Goal: Information Seeking & Learning: Check status

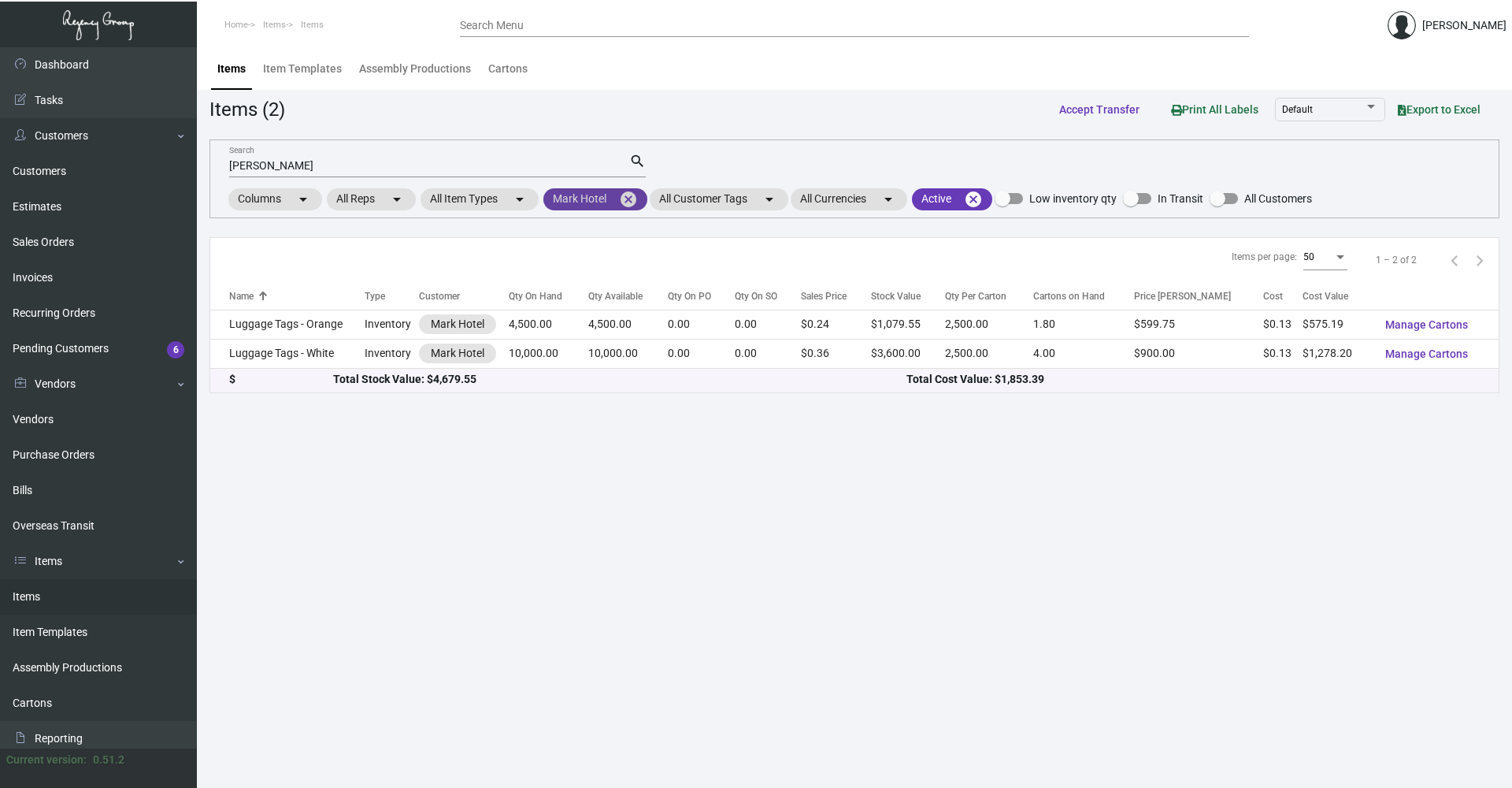
click at [626, 198] on mat-icon "cancel" at bounding box center [627, 198] width 19 height 19
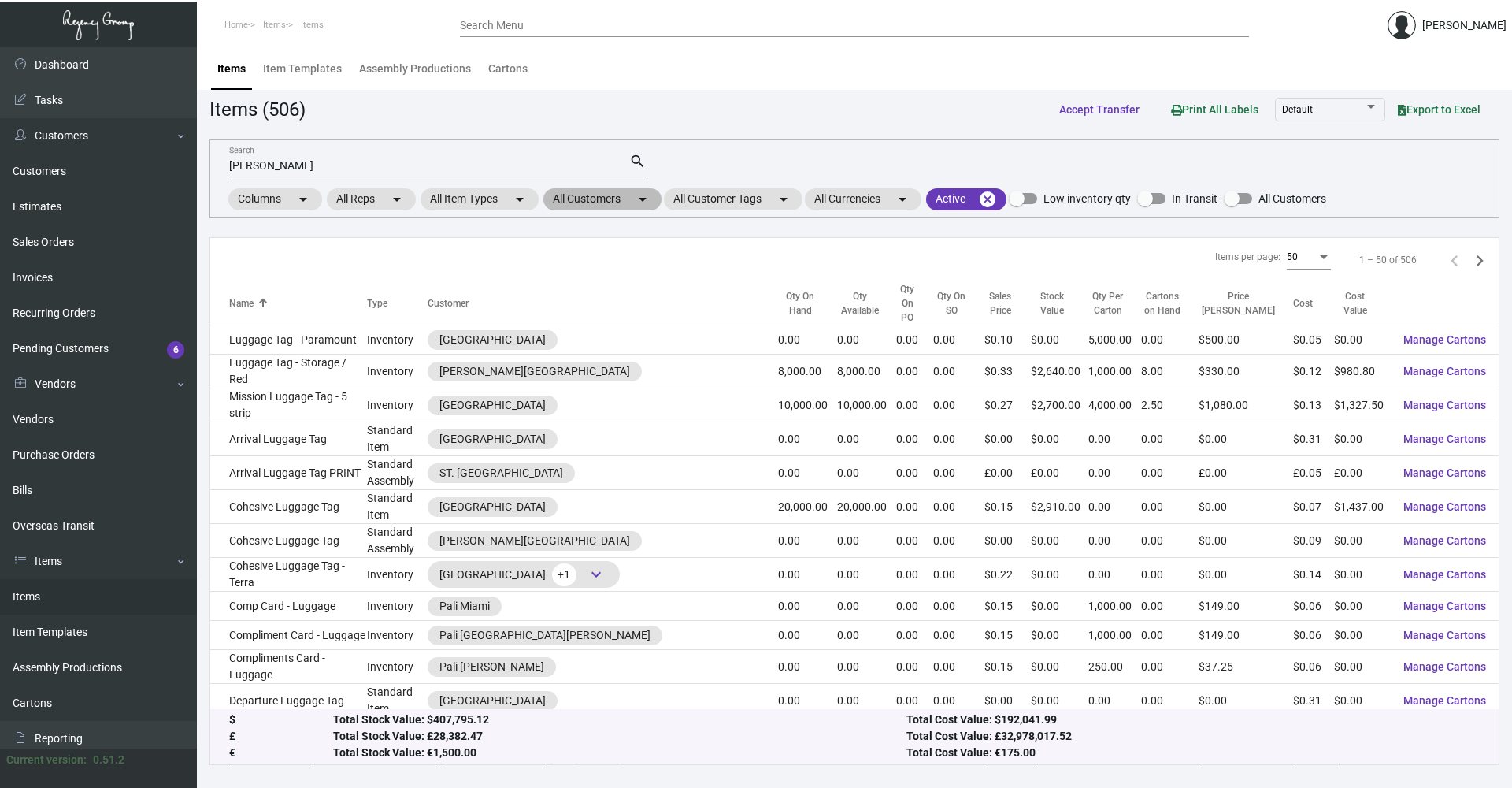
click at [628, 198] on mat-chip "All Customers arrow_drop_down" at bounding box center [603, 199] width 118 height 22
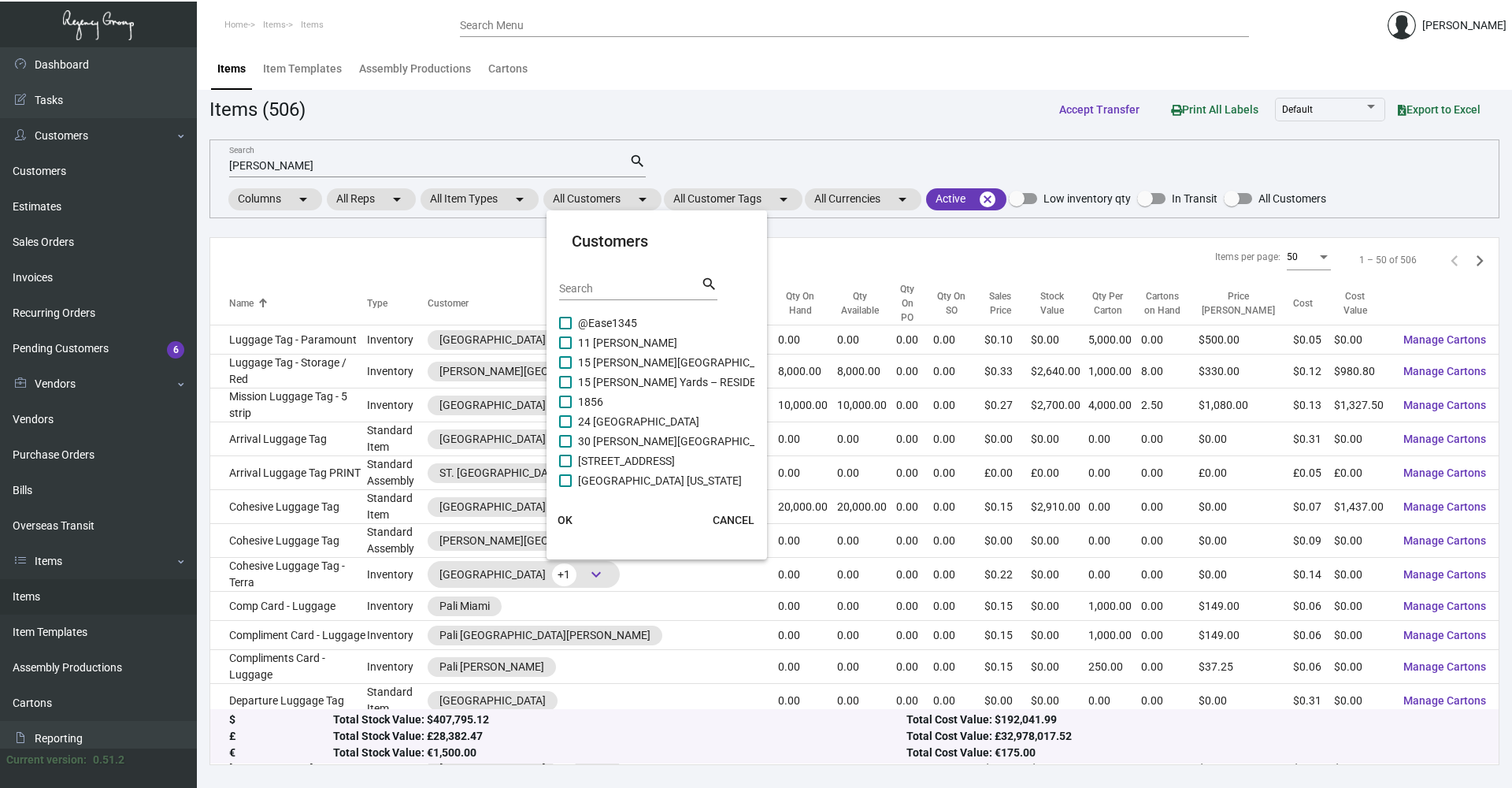
click at [605, 294] on input "Search" at bounding box center [630, 289] width 142 height 12
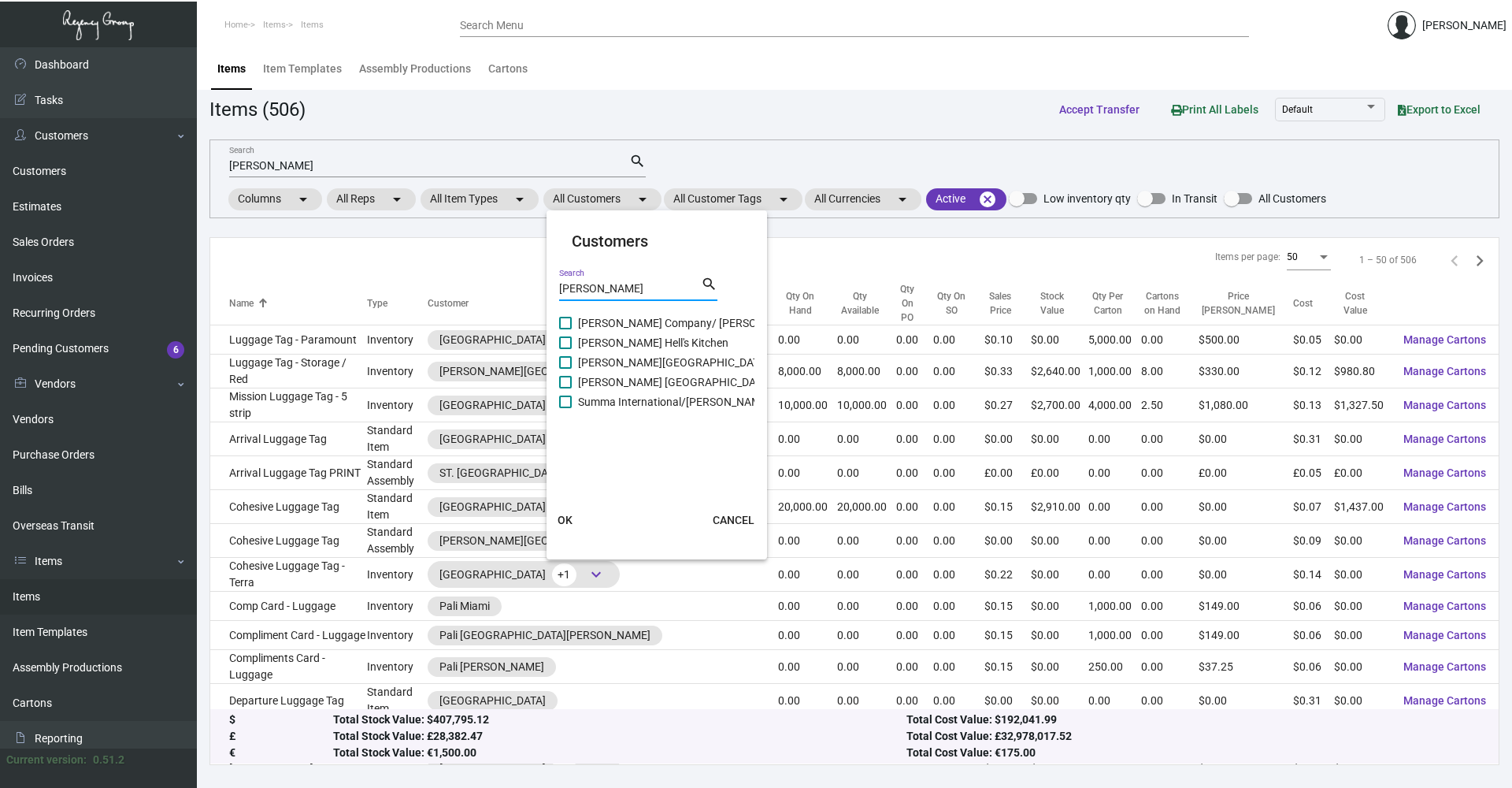
type input "[PERSON_NAME]"
click at [561, 336] on label "[PERSON_NAME] Hell's Kitchen" at bounding box center [644, 342] width 169 height 19
click at [565, 349] on input "[PERSON_NAME] Hell's Kitchen" at bounding box center [565, 349] width 1 height 1
checkbox input "true"
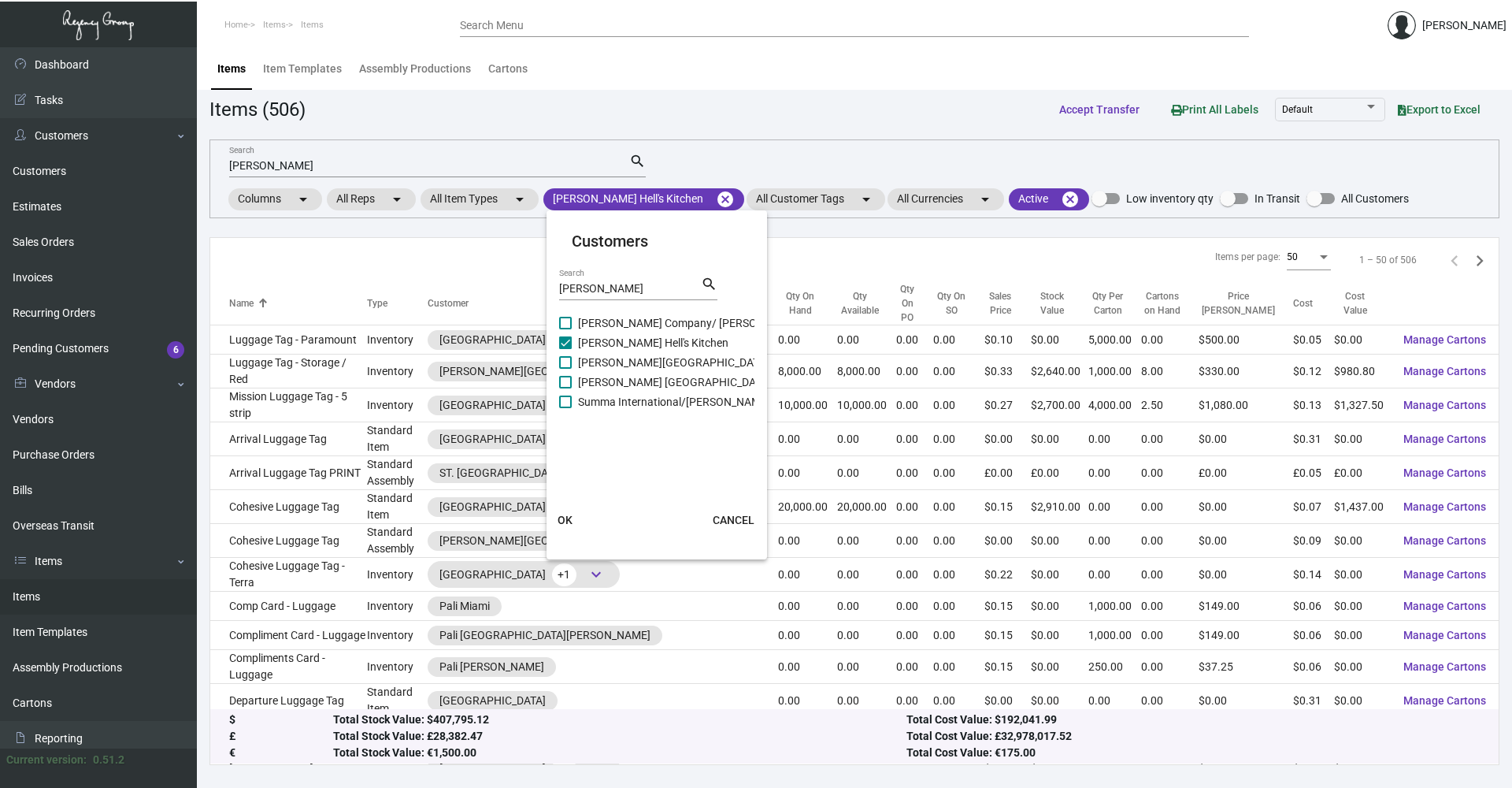
click at [541, 514] on div at bounding box center [756, 394] width 1512 height 788
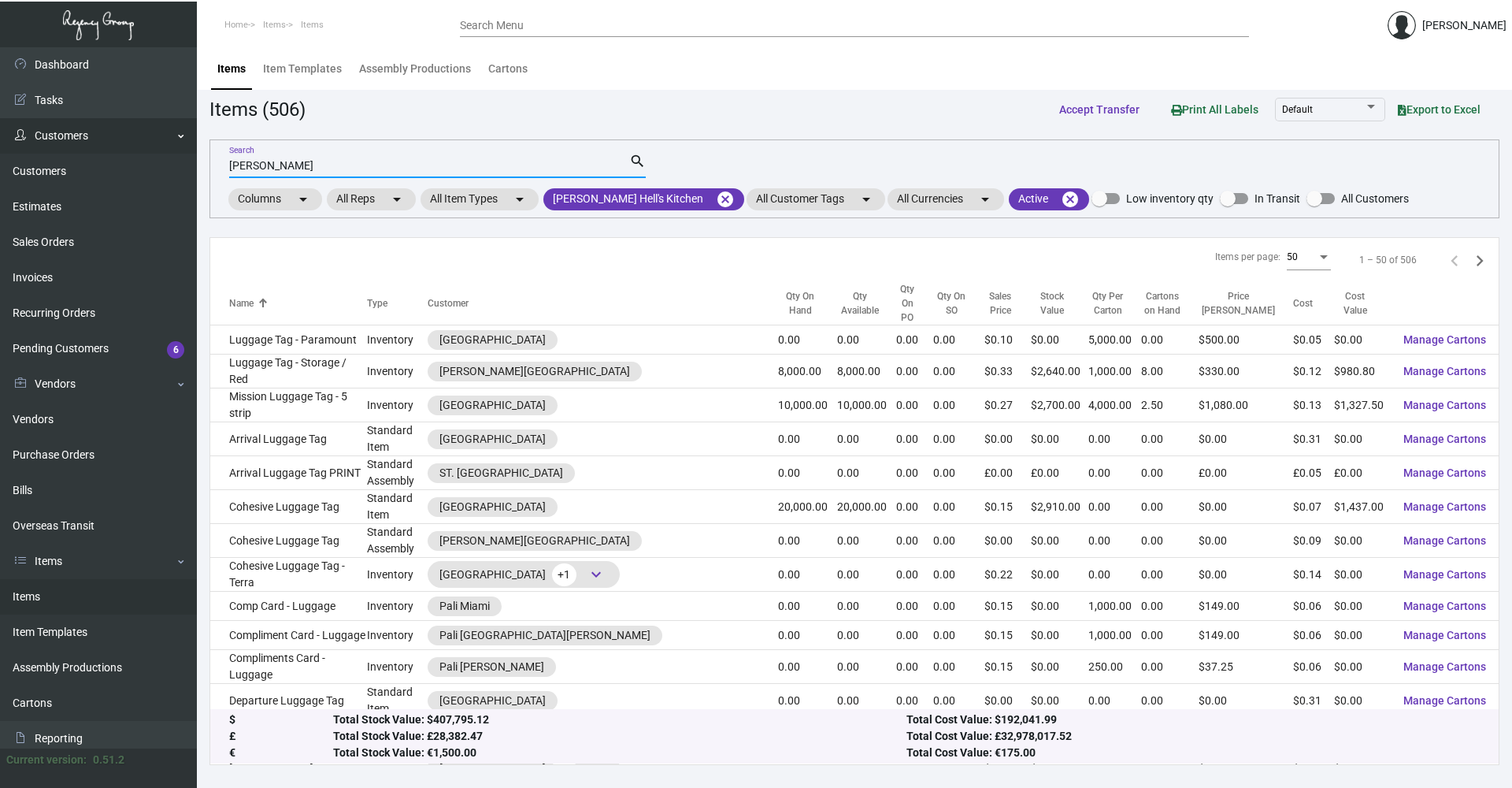
drag, startPoint x: 294, startPoint y: 162, endPoint x: 180, endPoint y: 133, distance: 117.6
click at [175, 134] on div "Dashboard Dashboard Tasks Customers Customers Estimates Sales Orders Invoices R…" at bounding box center [756, 418] width 1512 height 740
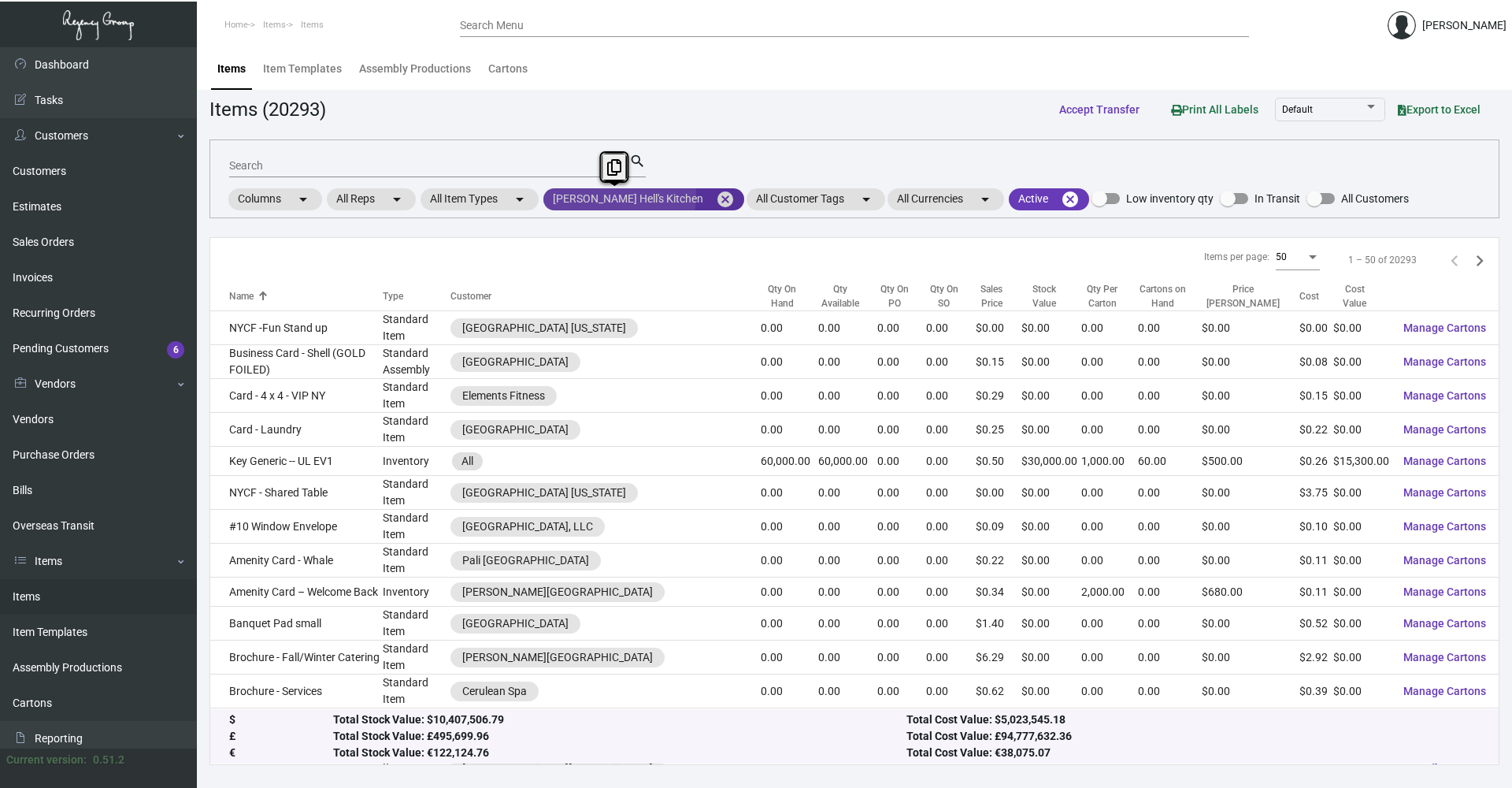
click at [612, 197] on mat-chip "[PERSON_NAME] Hell's Kitchen cancel" at bounding box center [644, 199] width 201 height 22
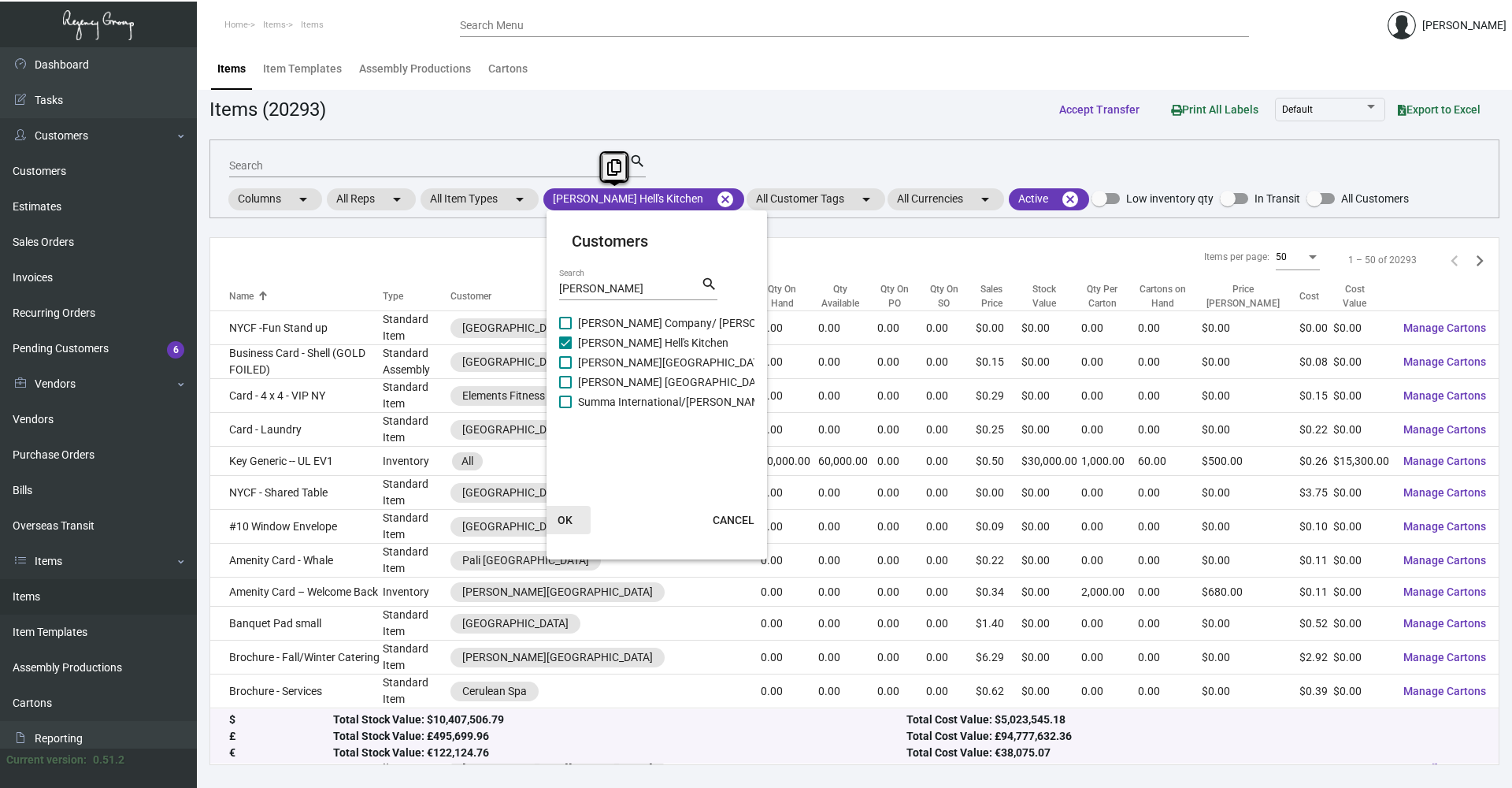
click at [567, 517] on span "OK" at bounding box center [565, 520] width 15 height 12
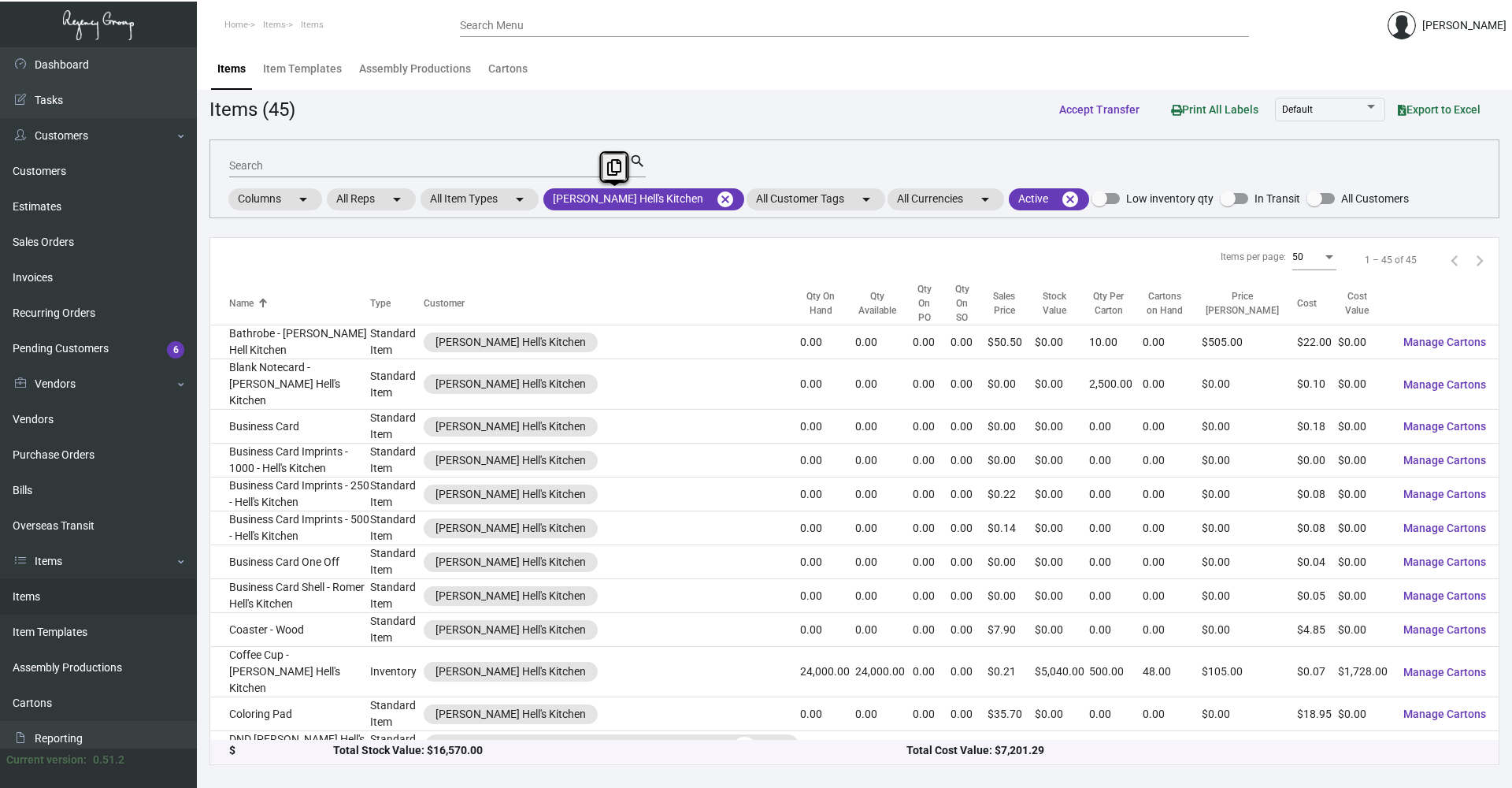
click at [347, 162] on mat-form-field "Search search" at bounding box center [437, 164] width 417 height 48
click at [342, 164] on input "Search" at bounding box center [429, 166] width 400 height 12
type input "post"
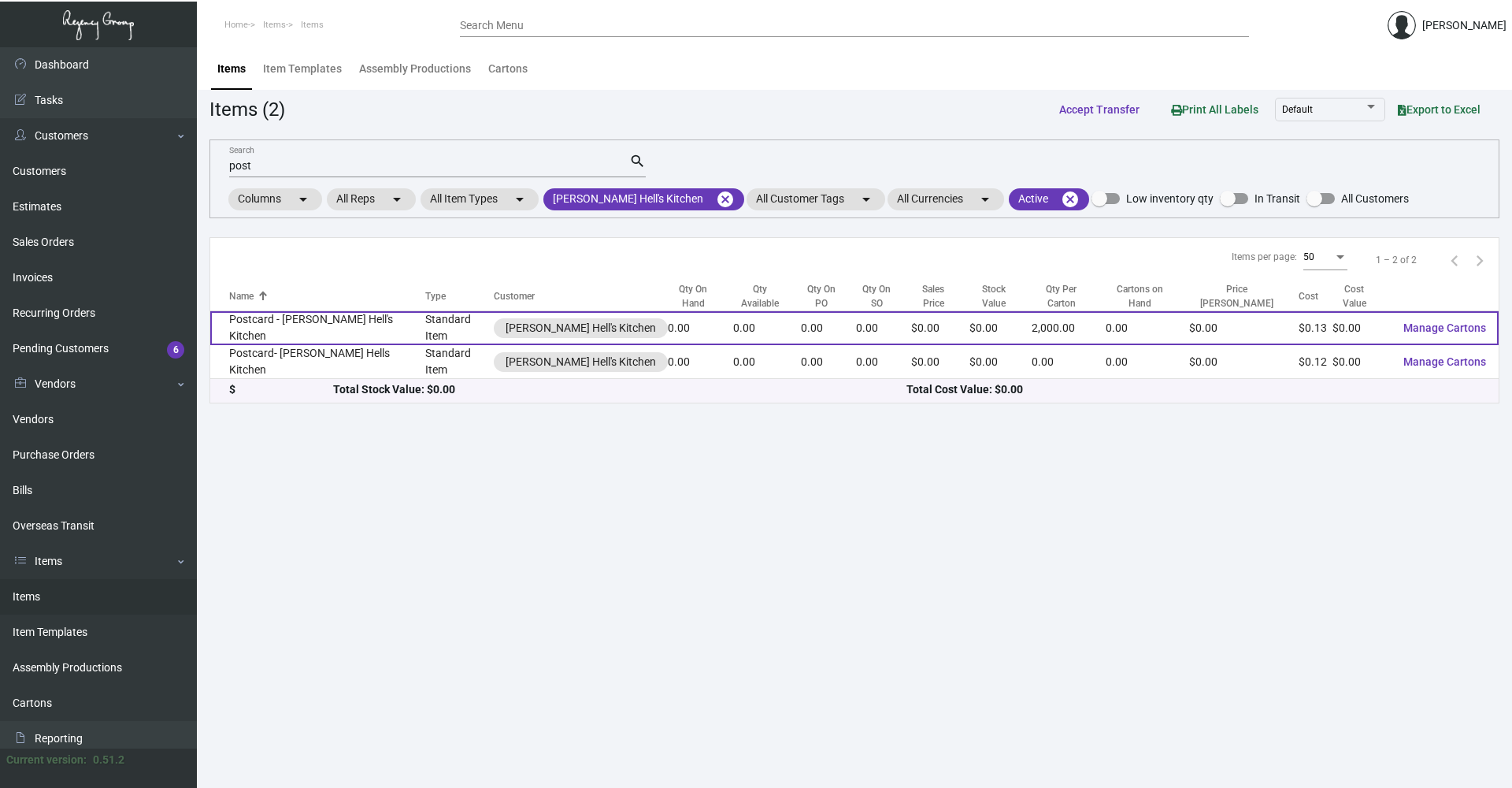
click at [347, 323] on td "Postcard - [PERSON_NAME] Hell's Kitchen" at bounding box center [318, 328] width 215 height 33
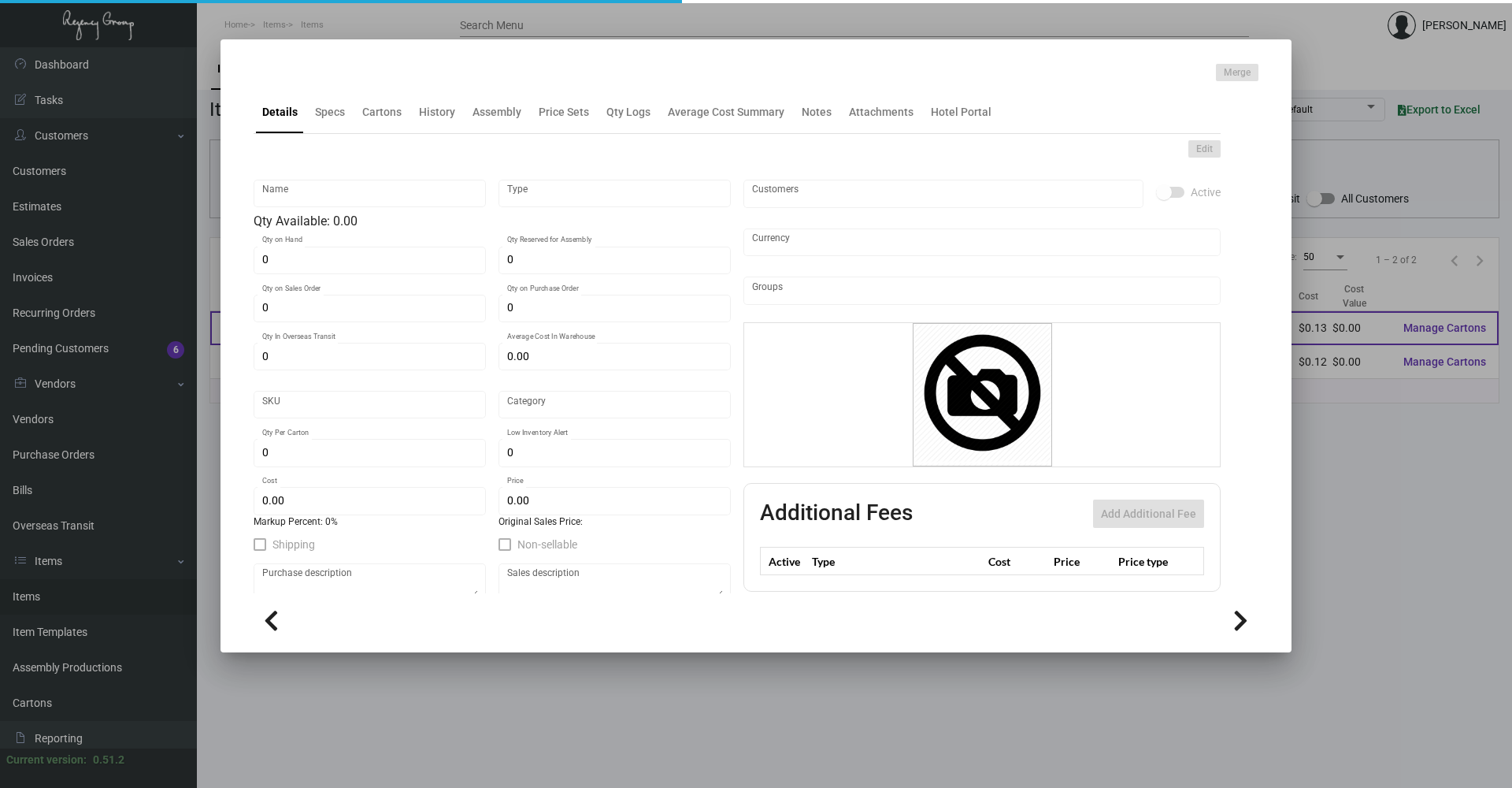
type input "Postcard - [PERSON_NAME] Hell's Kitchen"
type input "Standard Item"
type input "$ 0.22"
type input "Standard"
type input "2,000"
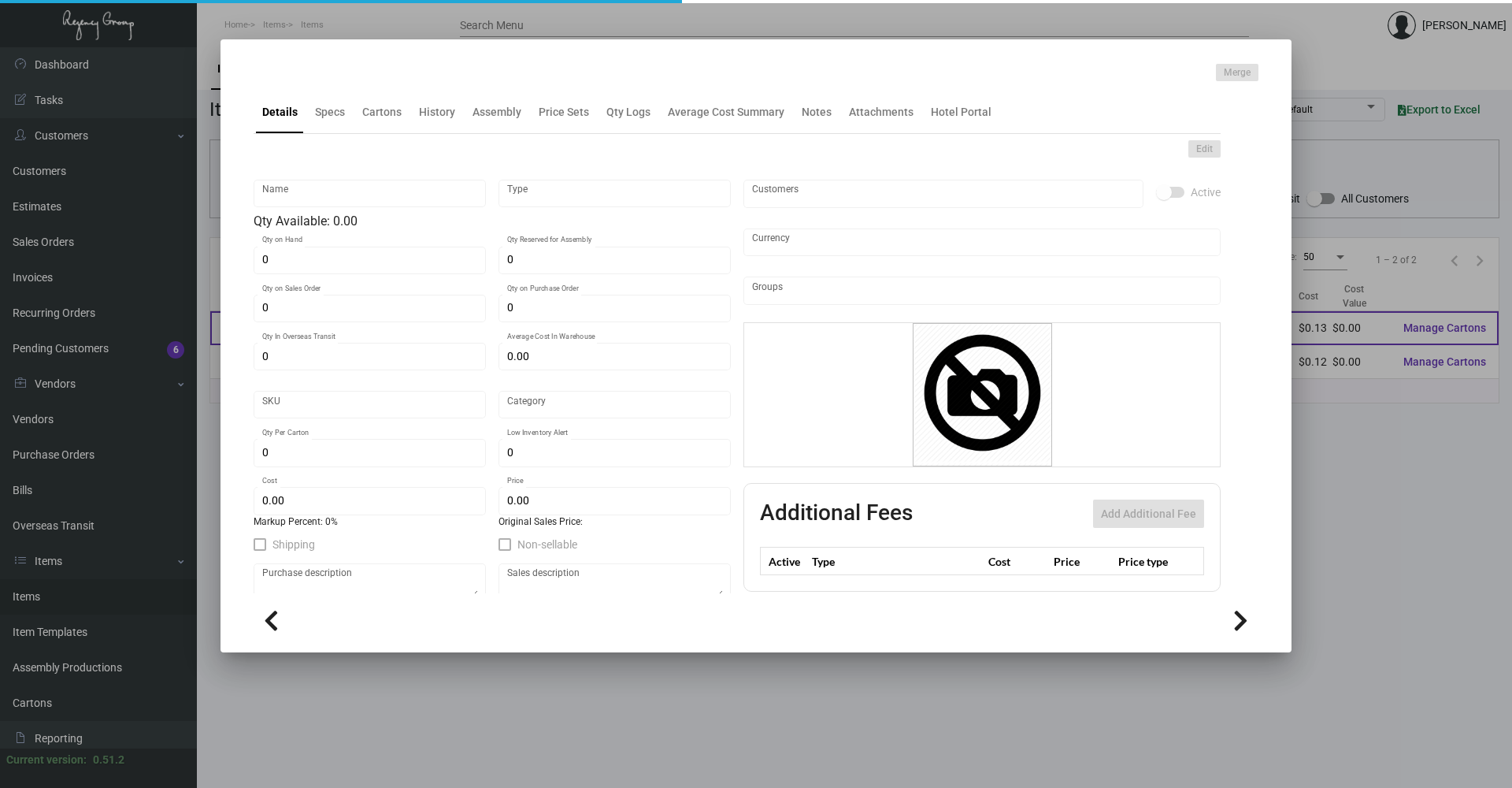
type input "$ 0.125"
type input "$ 0.00"
checkbox input "true"
type input "United States Dollar $"
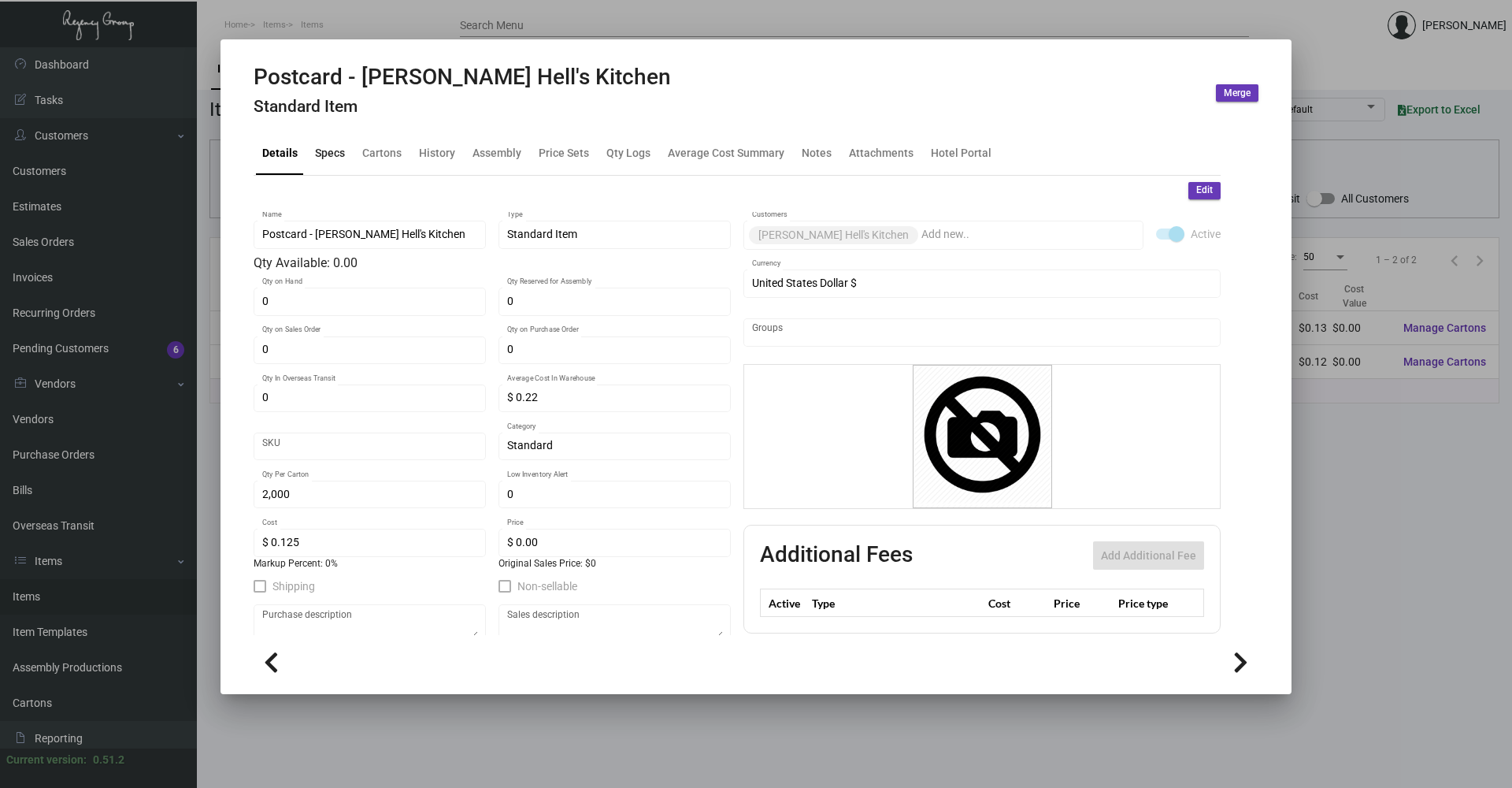
click at [333, 152] on div "Specs" at bounding box center [330, 152] width 30 height 17
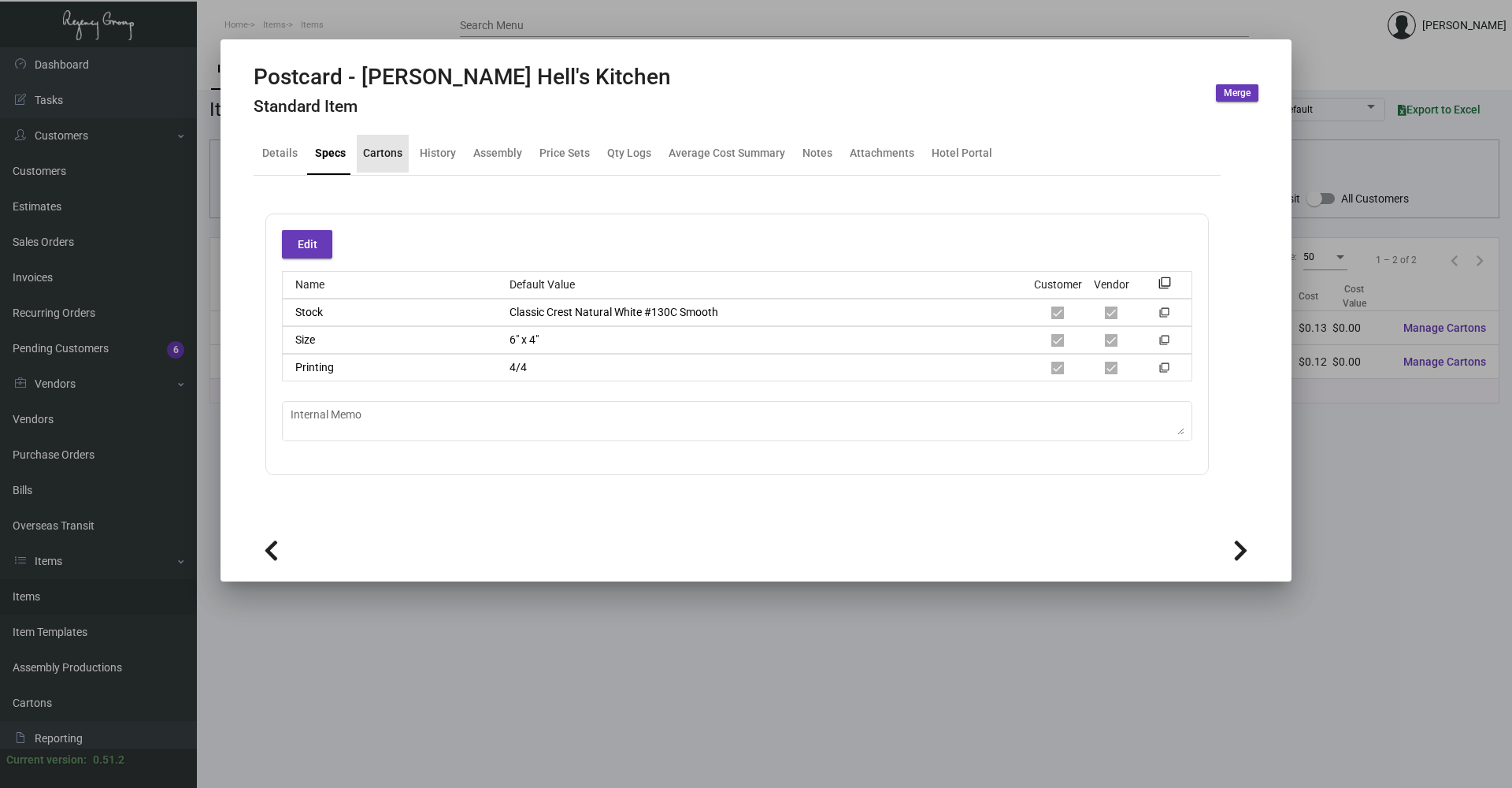
click at [367, 152] on div "Cartons" at bounding box center [382, 152] width 40 height 17
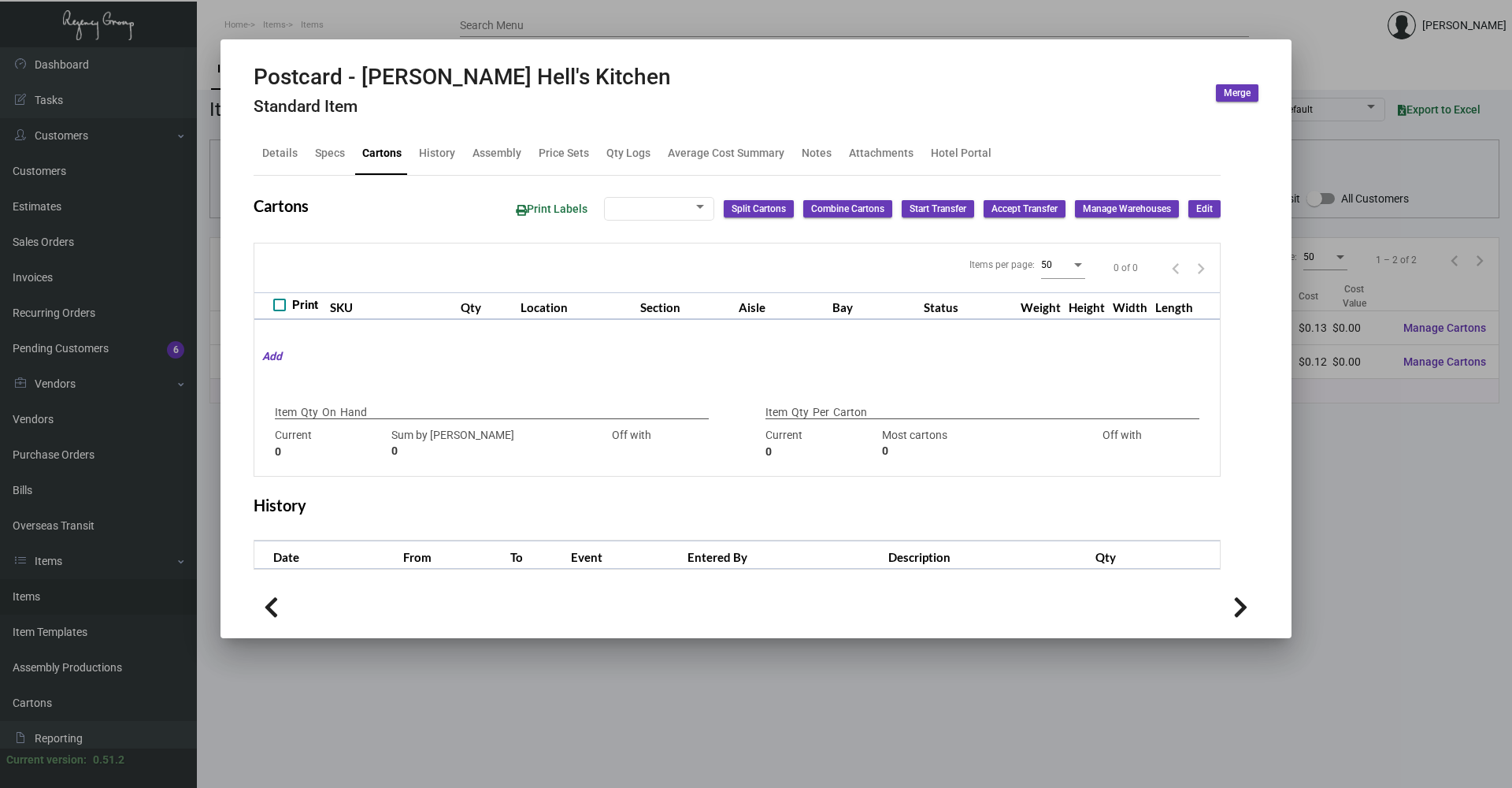
type input "0"
type input "2,000"
type input "2000"
type input "0"
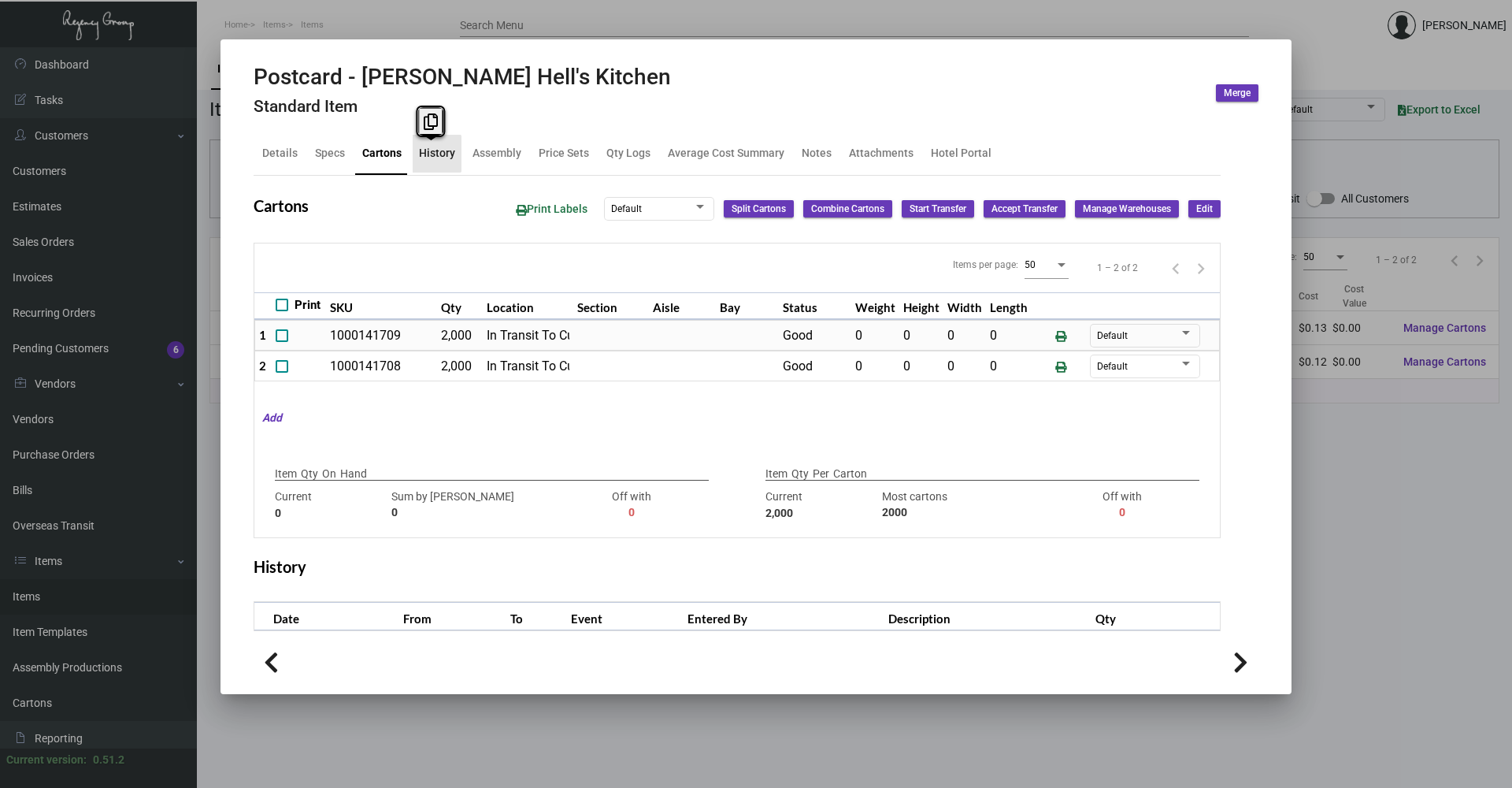
click at [432, 153] on div "History" at bounding box center [436, 152] width 36 height 17
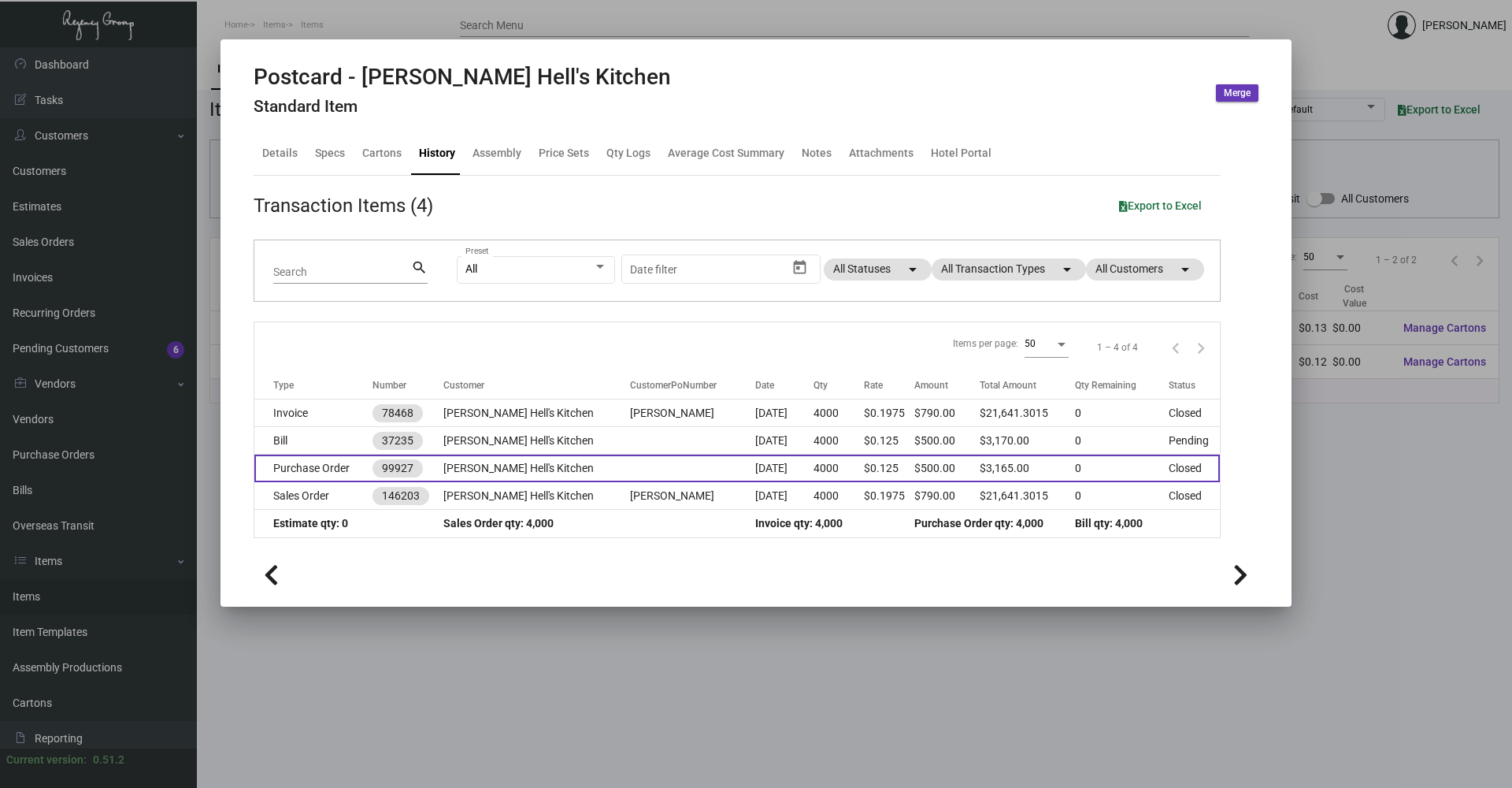
click at [514, 469] on td "[PERSON_NAME] Hell's Kitchen" at bounding box center [537, 468] width 187 height 27
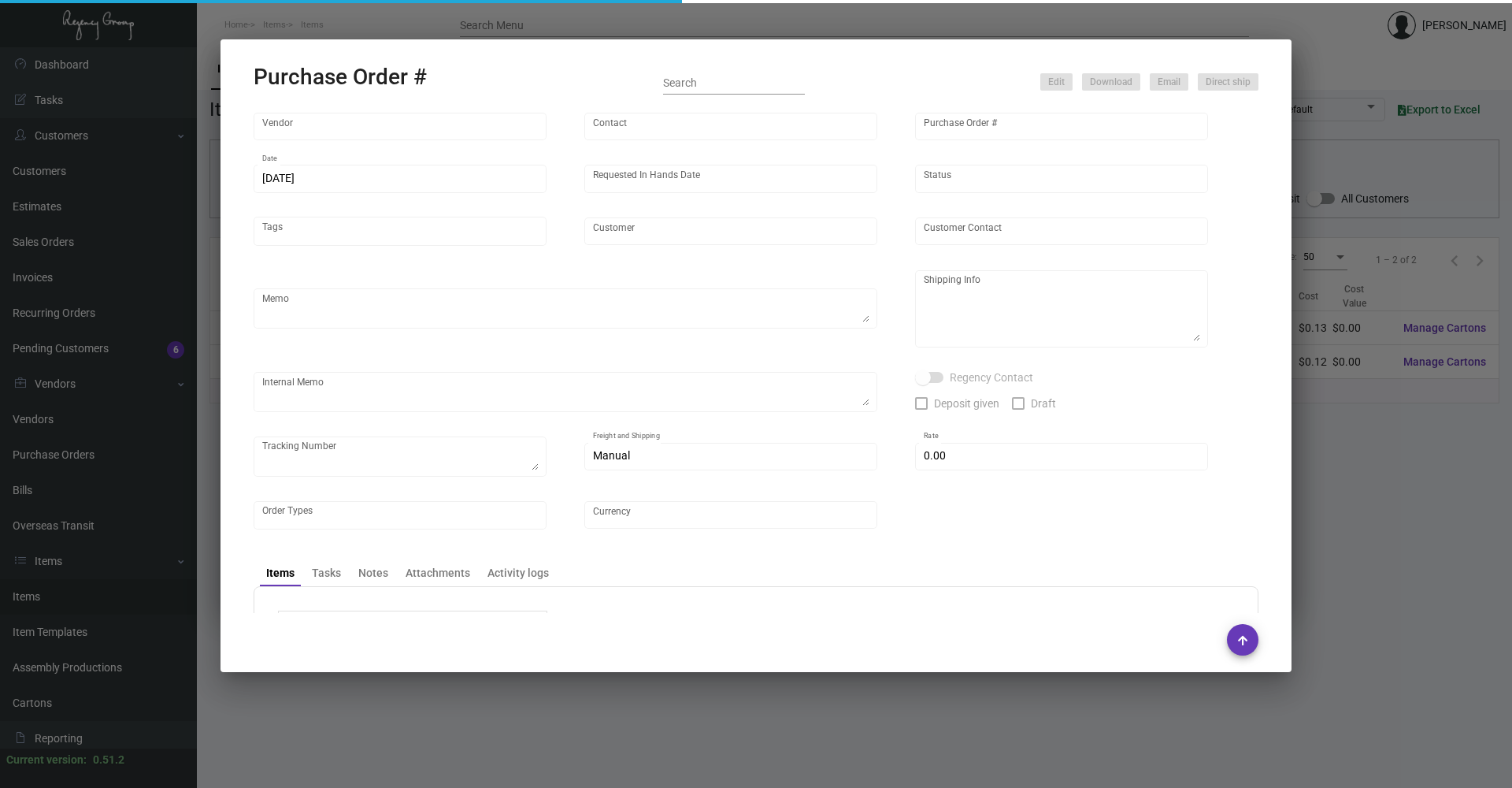
type input "[PERSON_NAME] Printing"
type input "[PERSON_NAME]"
type input "99927"
type input "[DATE]"
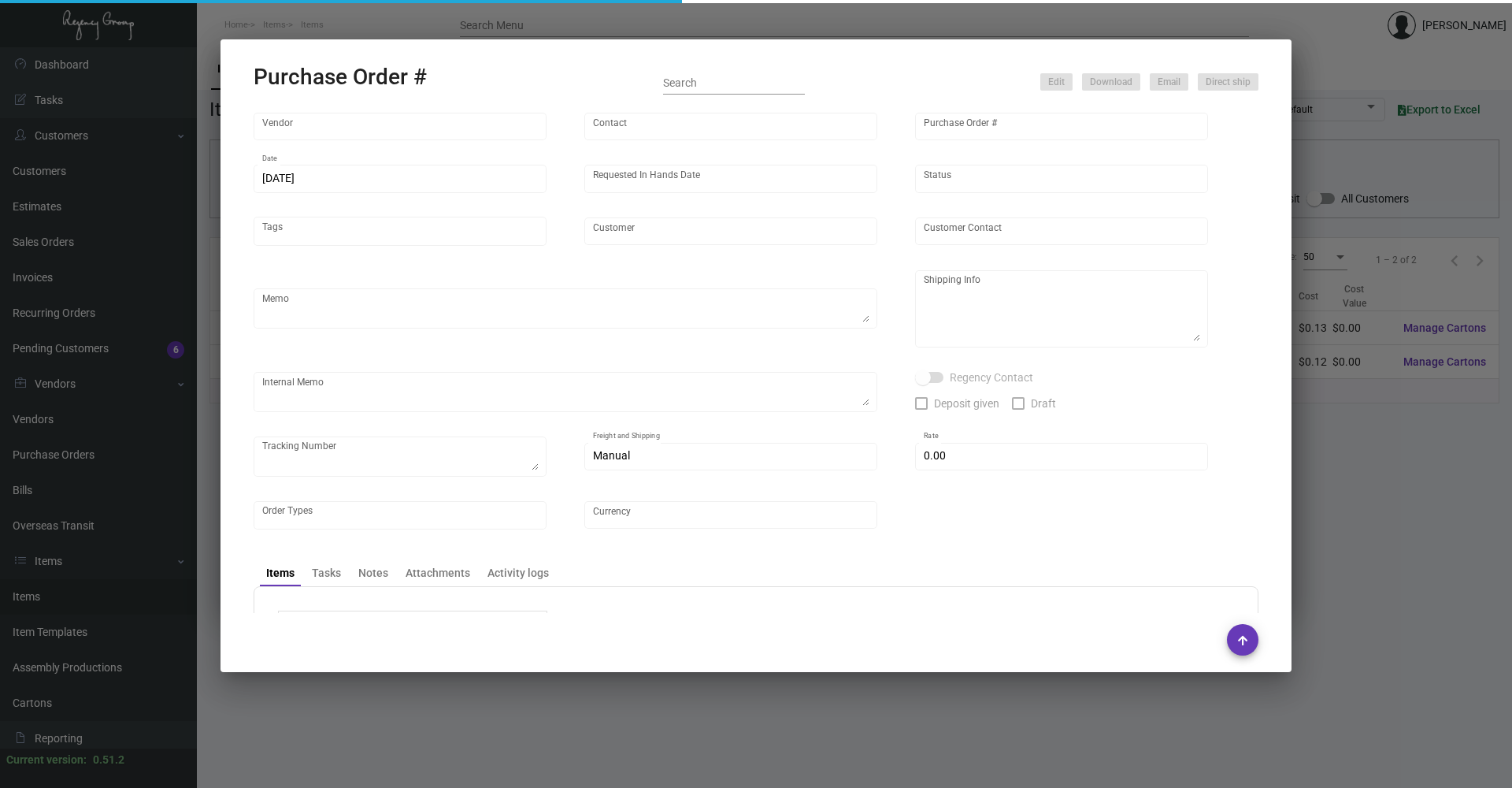
type input "[PERSON_NAME] Hell's Kitchen"
type textarea "Reference quote dated [DATE]. Items must be done as offset! ***ANY PRICE DISCRE…"
type textarea "Regency Group NJ - [PERSON_NAME] [STREET_ADDRESS]"
type textarea "Everything ships to warehouse first. [DATE] - Art approved vendor's proof. [DAT…"
checkbox input "true"
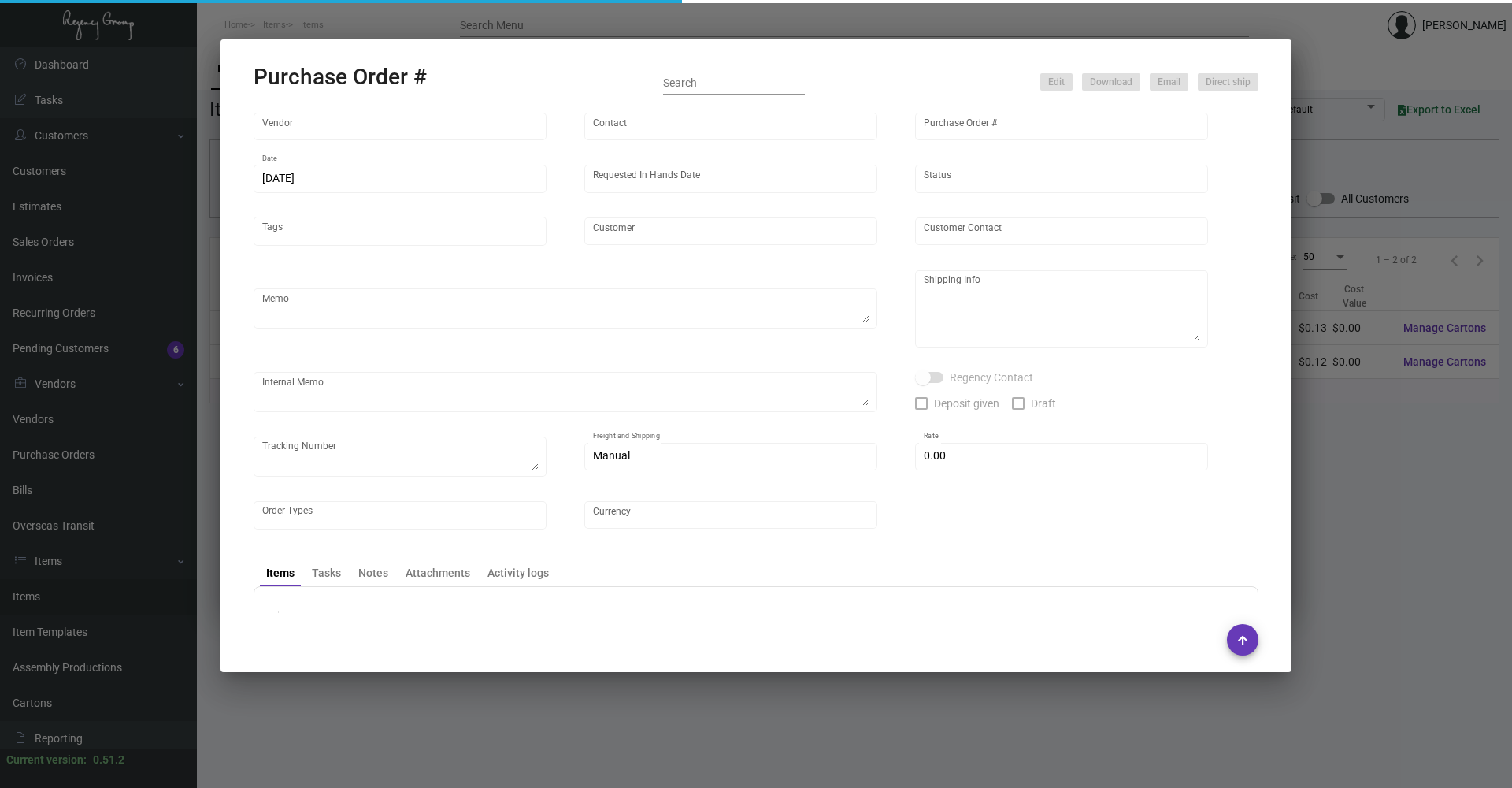
type input "$ 0.00"
type input "United States Dollar $"
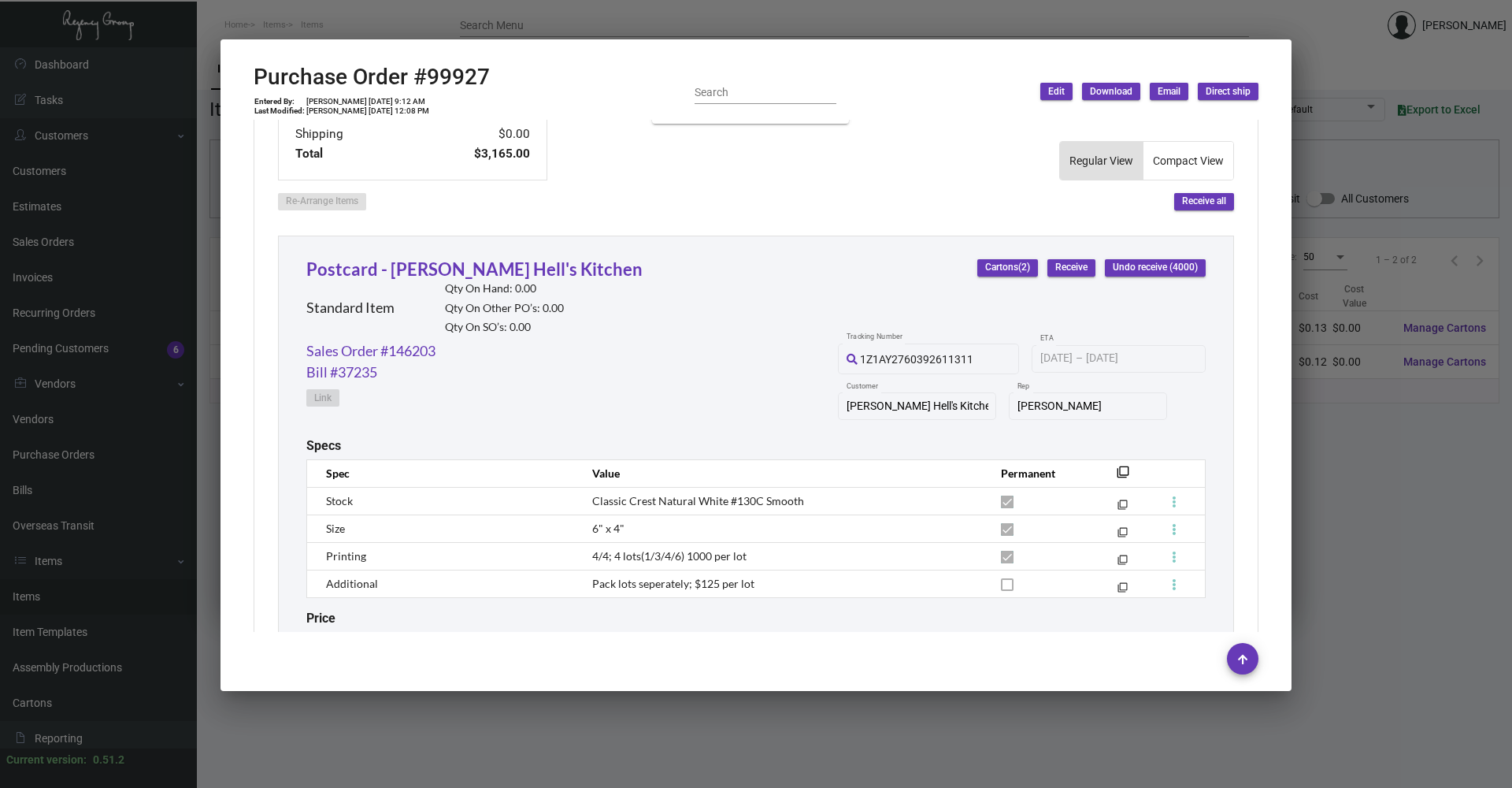
scroll to position [866, 0]
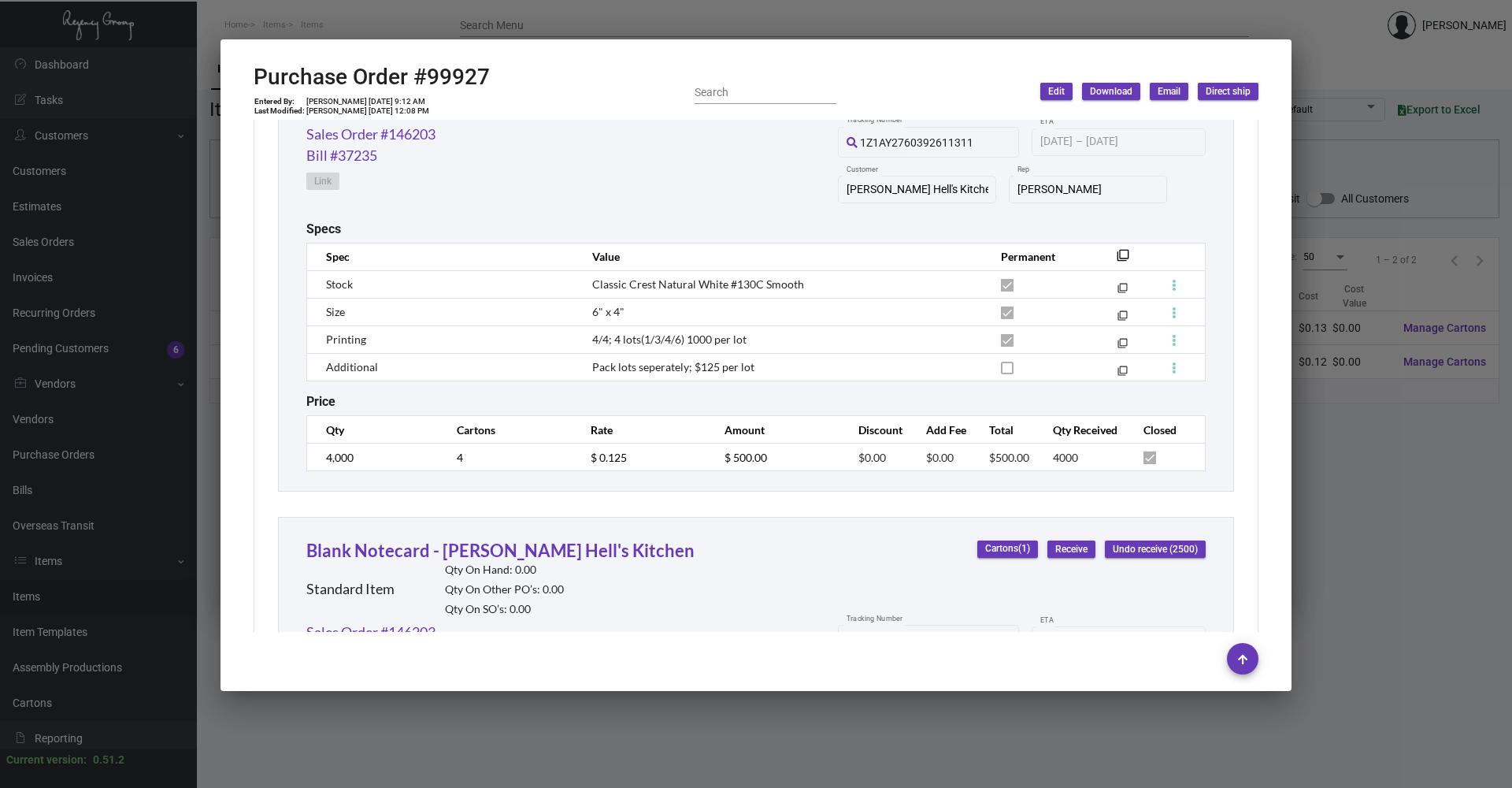
click at [1397, 453] on div at bounding box center [756, 394] width 1512 height 788
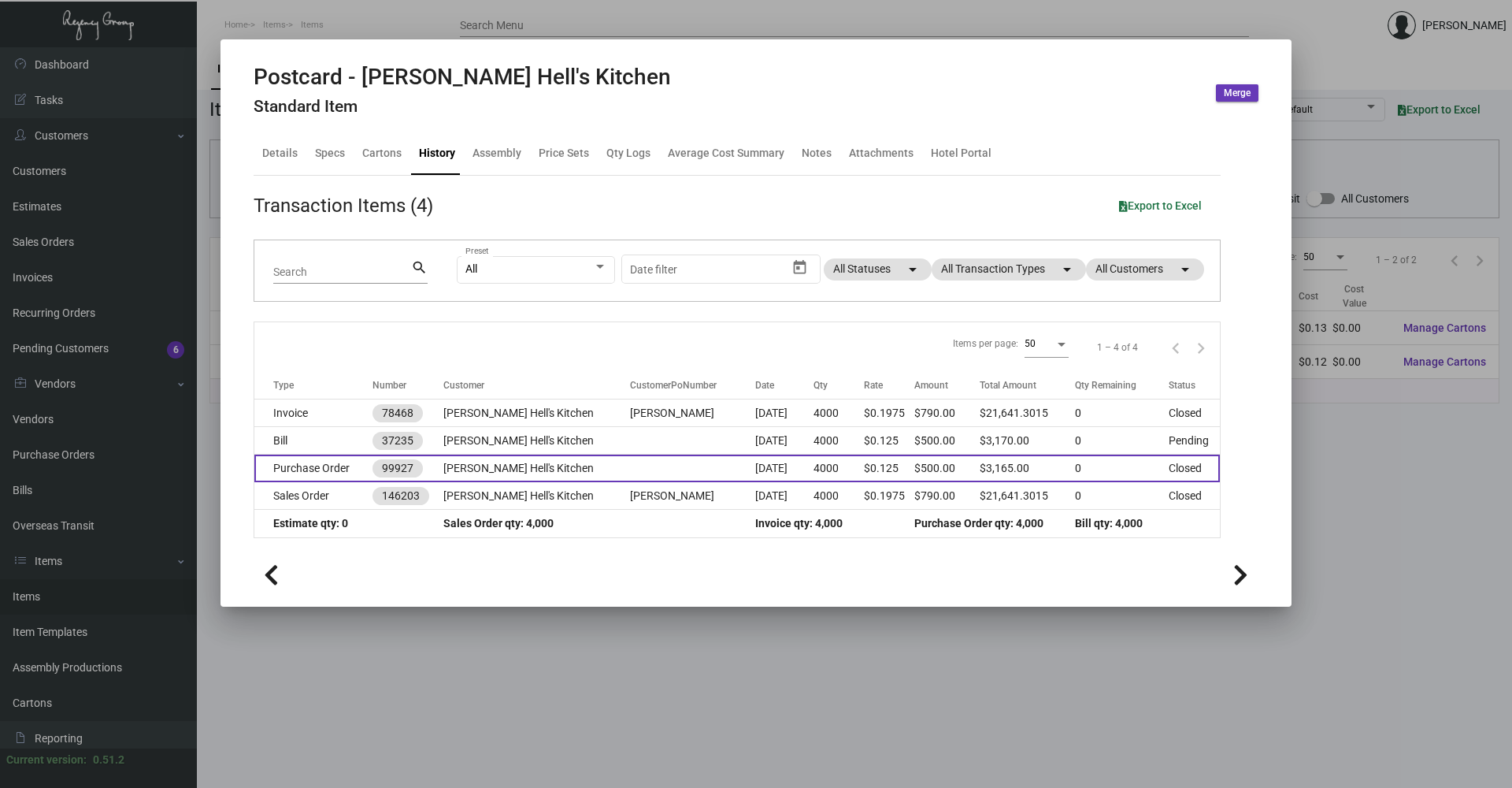
click at [663, 461] on td at bounding box center [693, 468] width 125 height 27
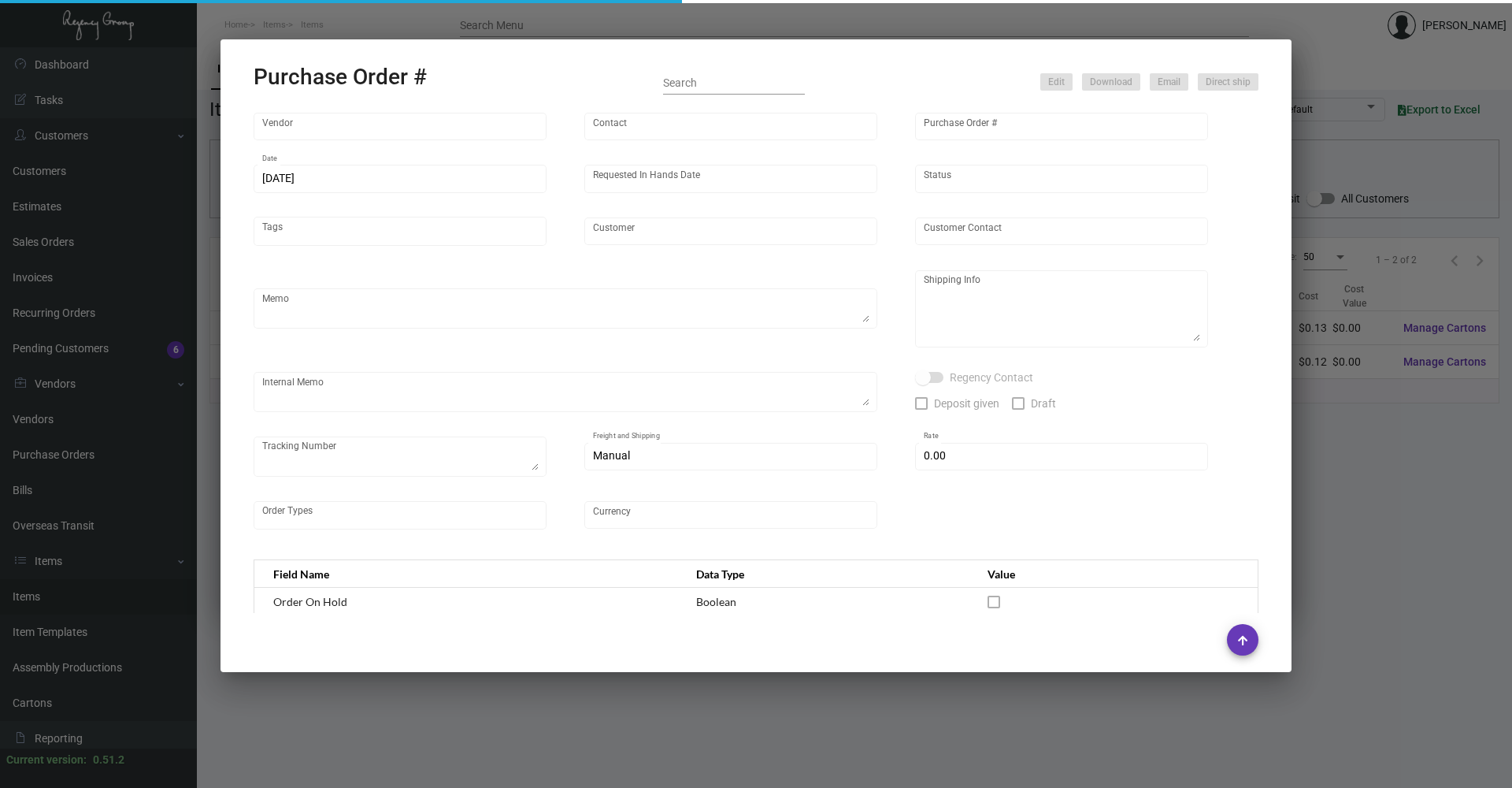
type input "[PERSON_NAME] Printing"
type input "[PERSON_NAME]"
type input "99927"
type input "[DATE]"
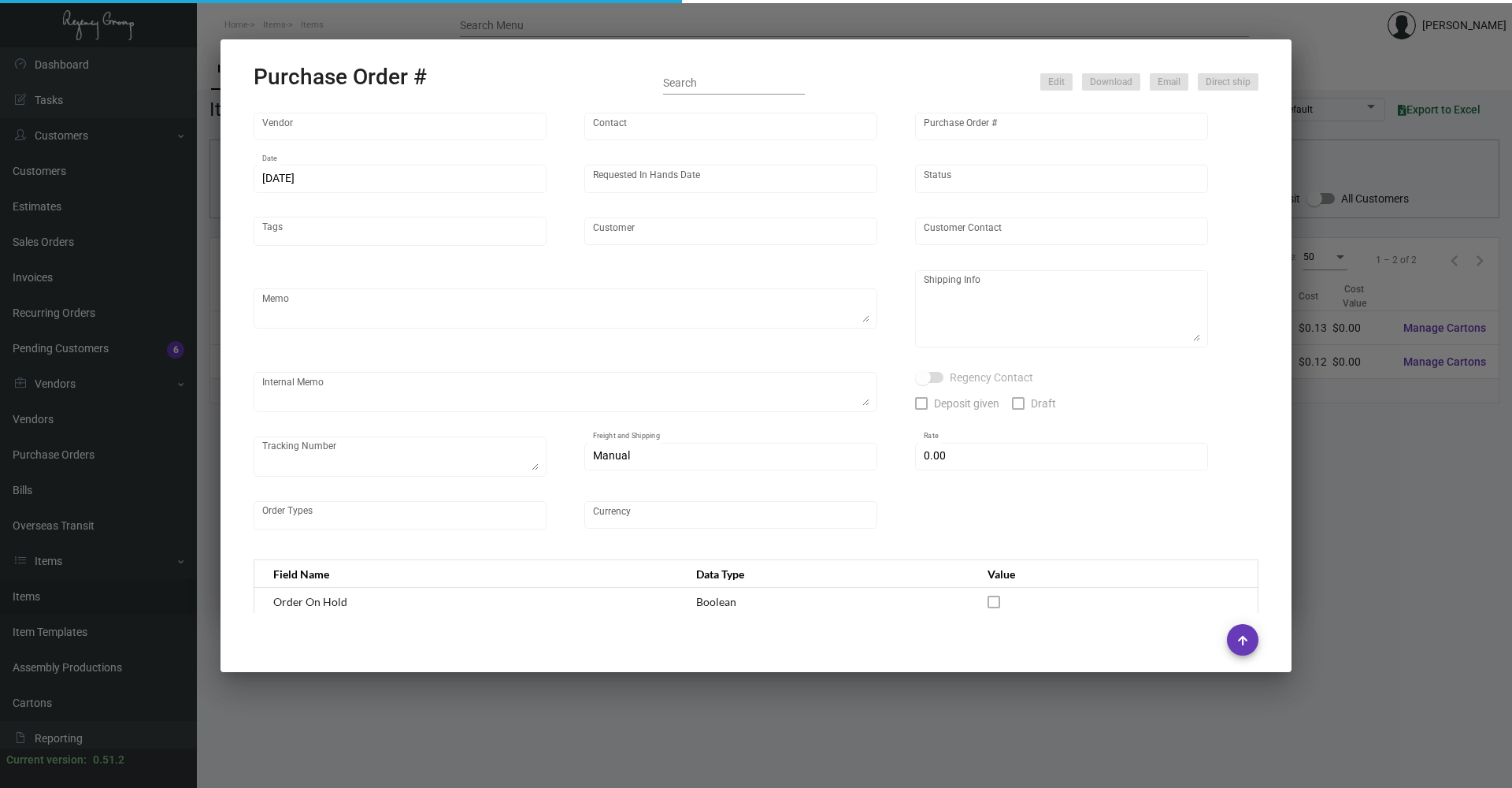
type input "[PERSON_NAME] Hell's Kitchen"
type textarea "Reference quote dated [DATE]. Items must be done as offset! ***ANY PRICE DISCRE…"
type textarea "Regency Group NJ - [PERSON_NAME] [STREET_ADDRESS]"
type textarea "Everything ships to warehouse first. [DATE] - Art approved vendor's proof. [DAT…"
checkbox input "true"
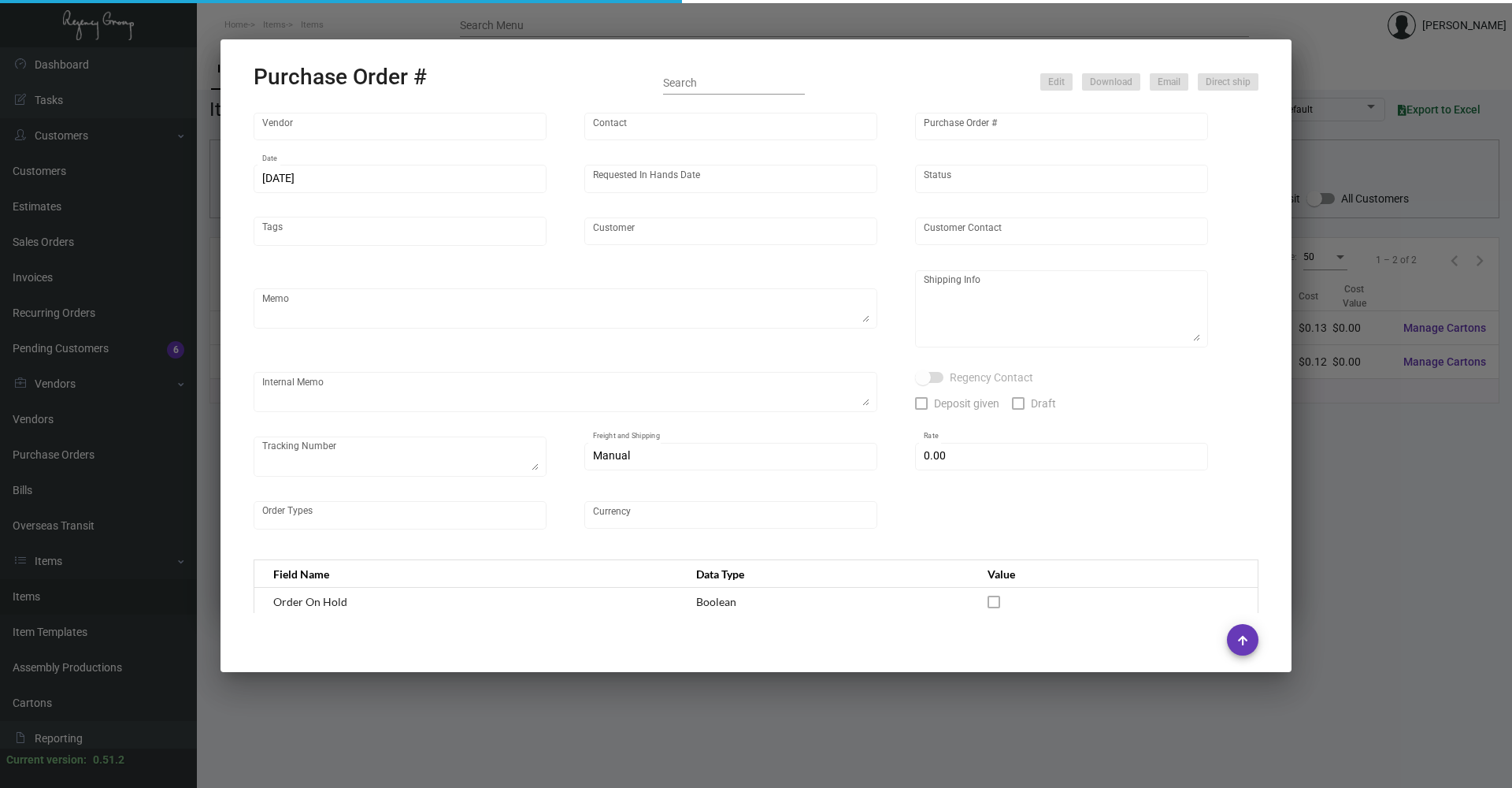
type input "$ 0.00"
type input "United States Dollar $"
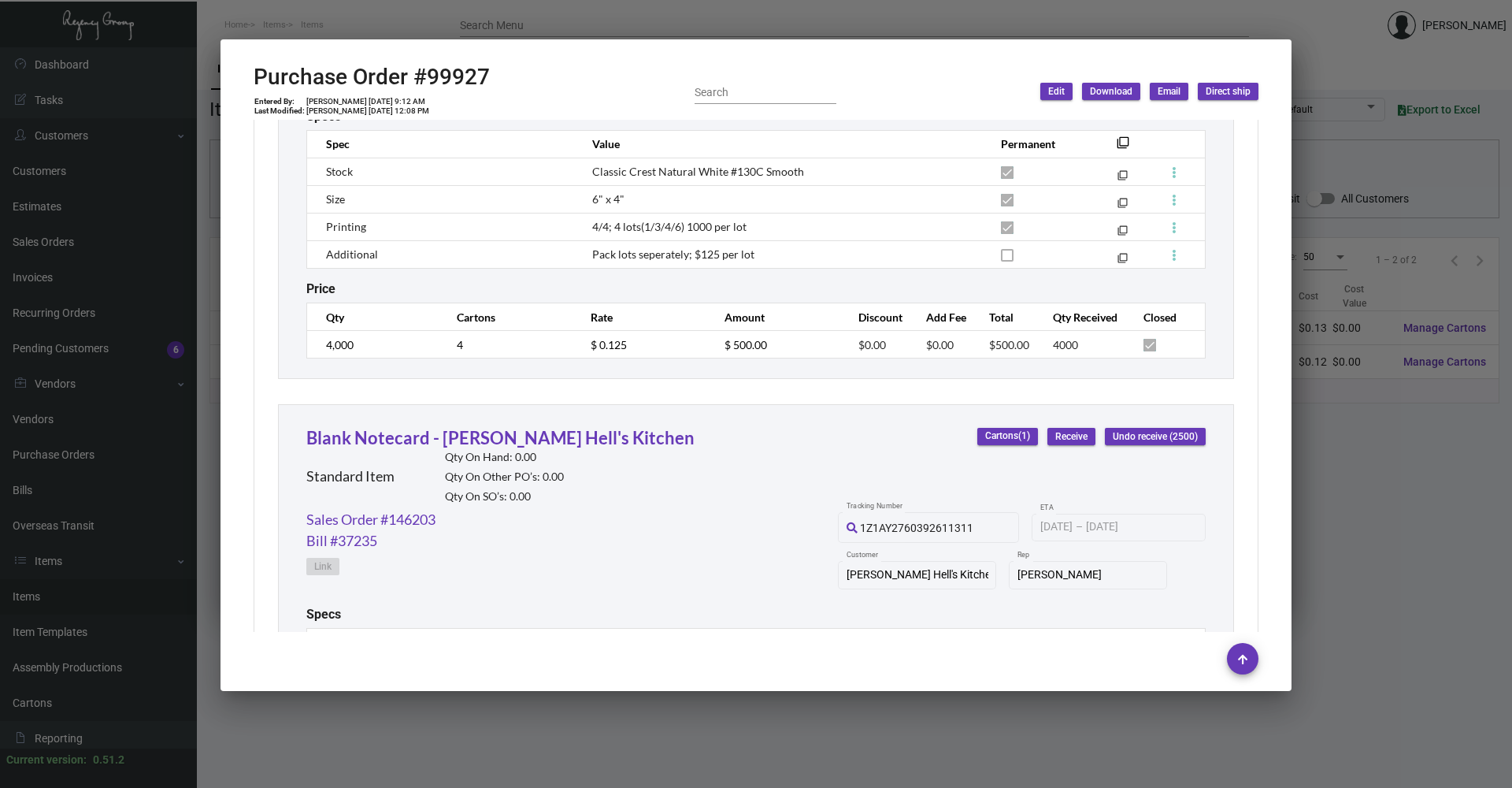
scroll to position [1024, 0]
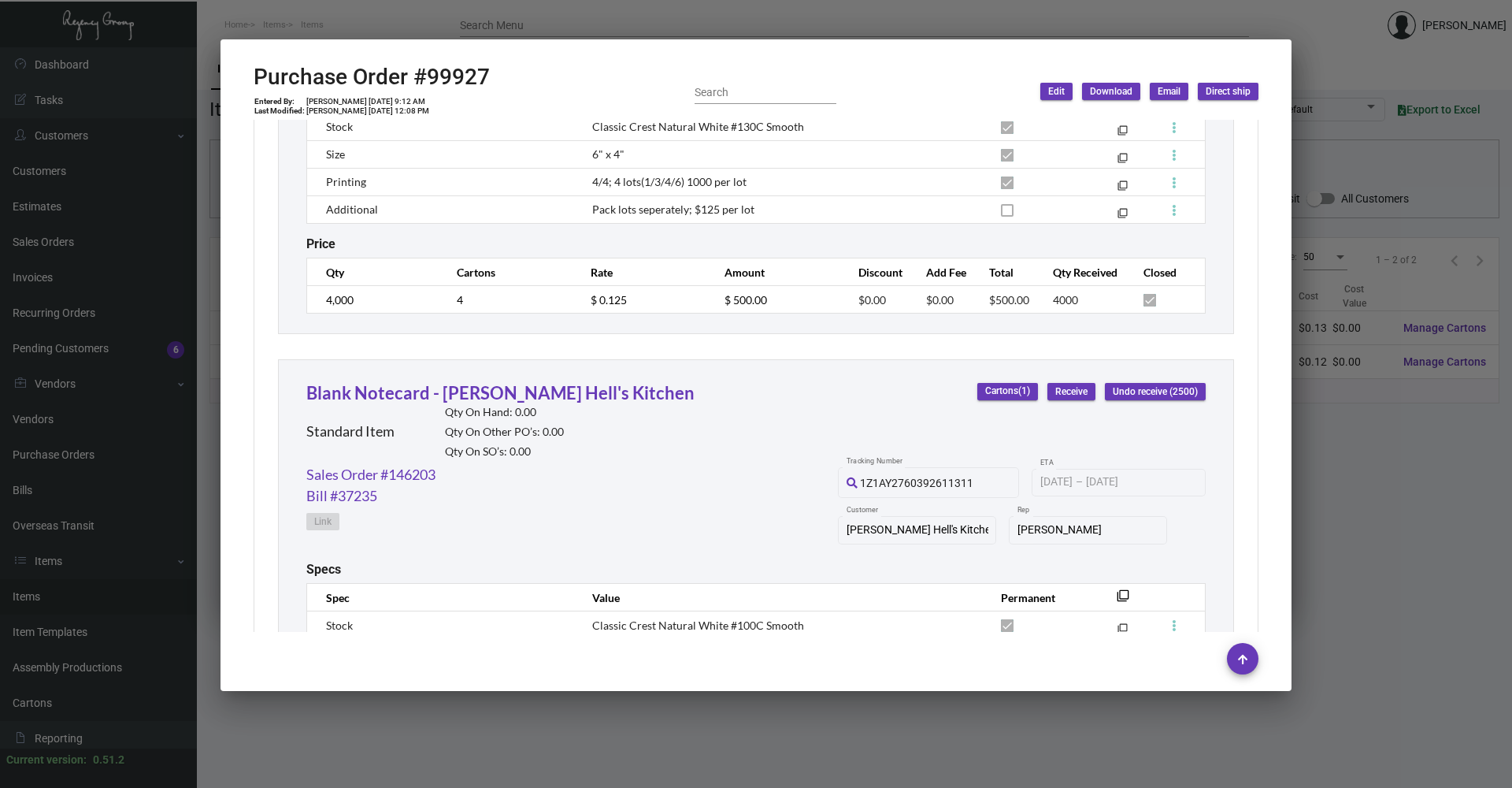
click at [1360, 416] on div at bounding box center [756, 394] width 1512 height 788
